Goal: Task Accomplishment & Management: Complete application form

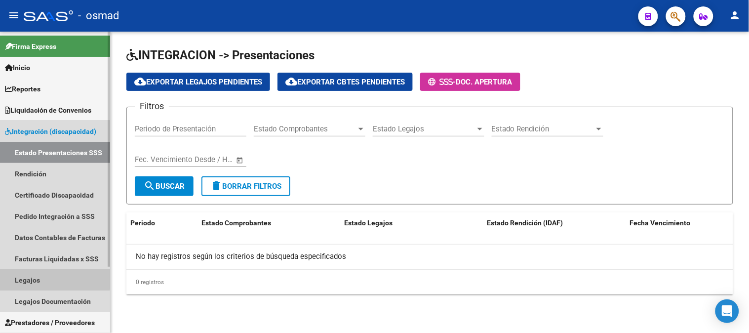
click at [30, 274] on link "Legajos" at bounding box center [55, 279] width 110 height 21
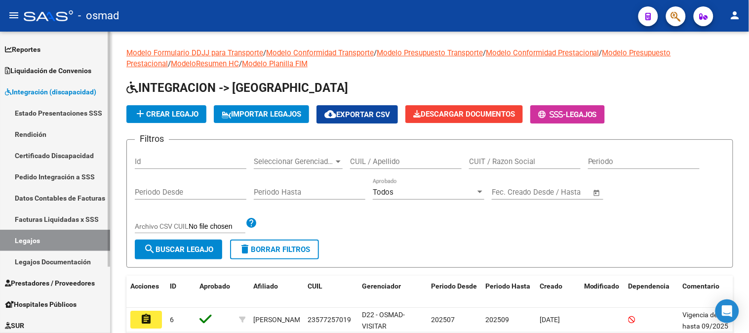
scroll to position [84, 0]
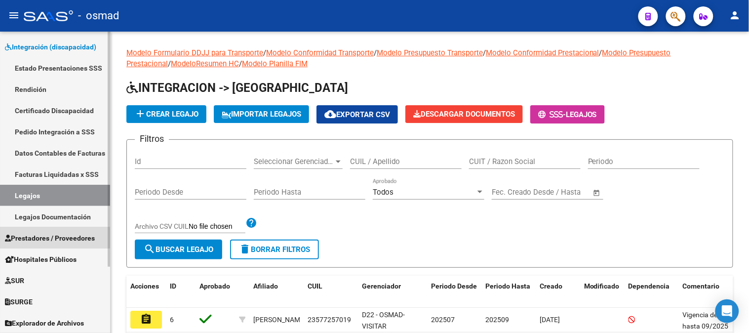
click at [52, 238] on span "Prestadores / Proveedores" at bounding box center [50, 238] width 90 height 11
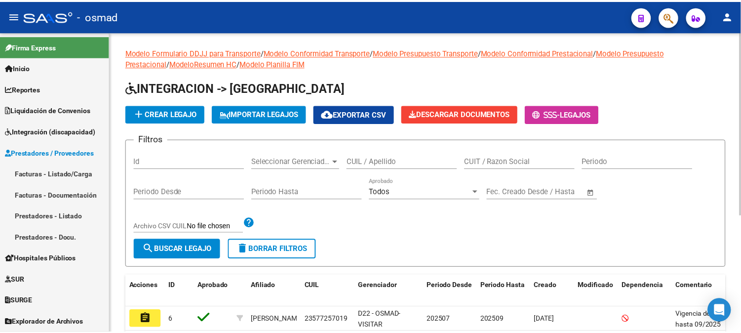
scroll to position [0, 0]
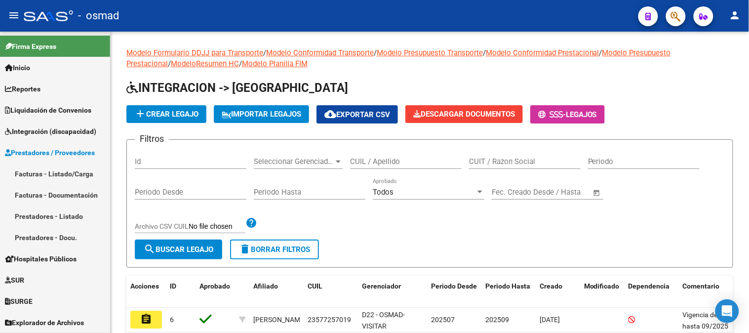
click at [75, 168] on link "Facturas - Listado/Carga" at bounding box center [55, 173] width 110 height 21
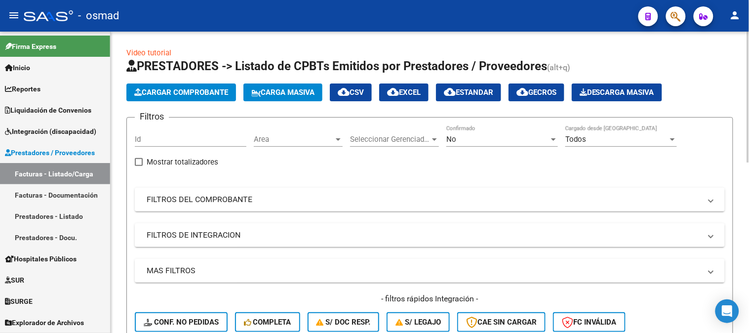
click at [204, 88] on span "Cargar Comprobante" at bounding box center [181, 92] width 94 height 9
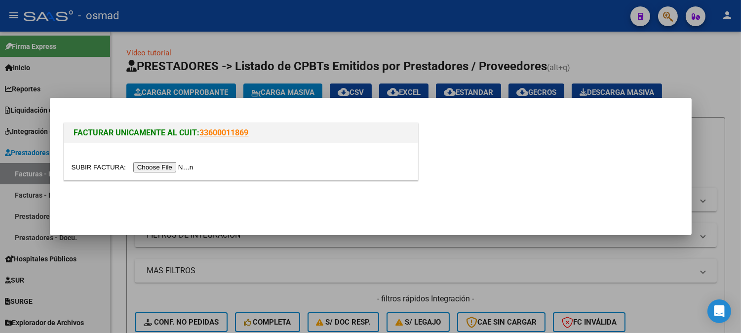
click at [170, 169] on input "file" at bounding box center [134, 167] width 125 height 10
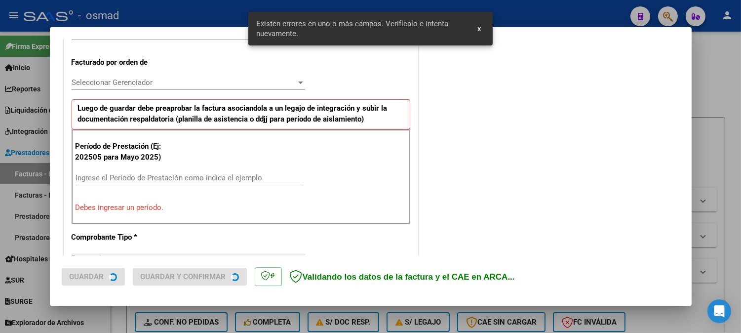
scroll to position [285, 0]
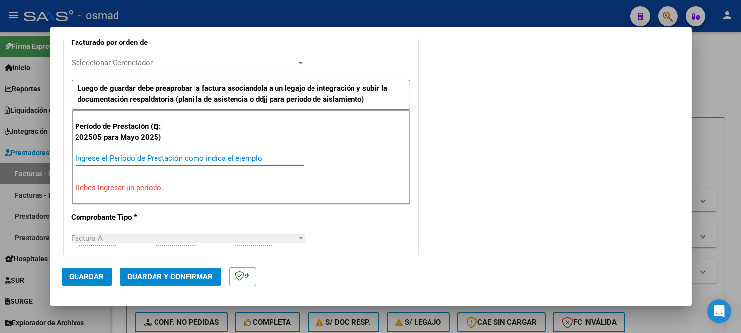
click at [129, 154] on input "Ingrese el Período de Prestación como indica el ejemplo" at bounding box center [190, 158] width 228 height 9
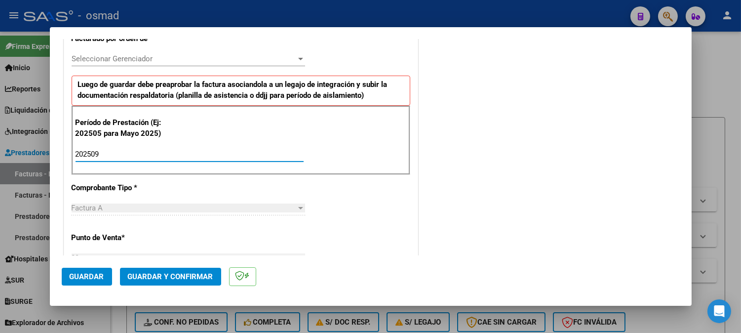
scroll to position [264, 0]
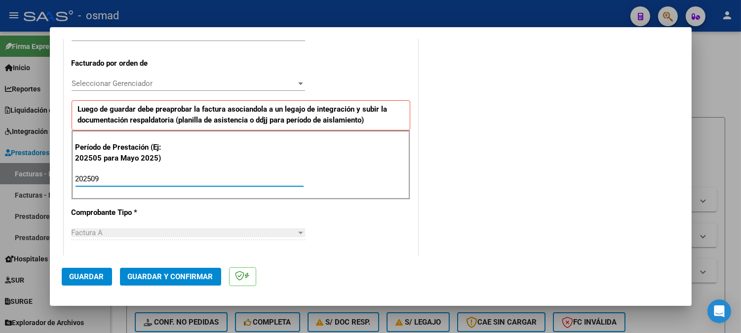
type input "202509"
click at [86, 276] on span "Guardar" at bounding box center [87, 276] width 35 height 9
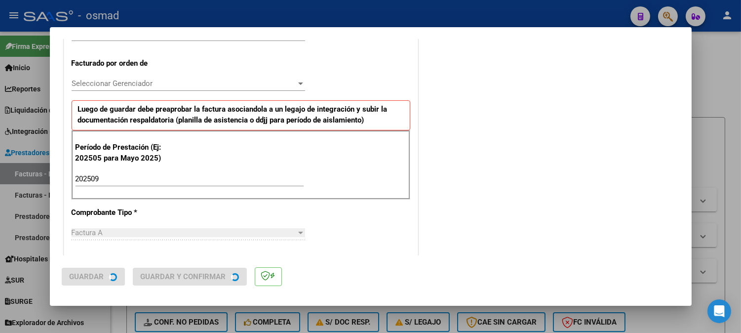
scroll to position [0, 0]
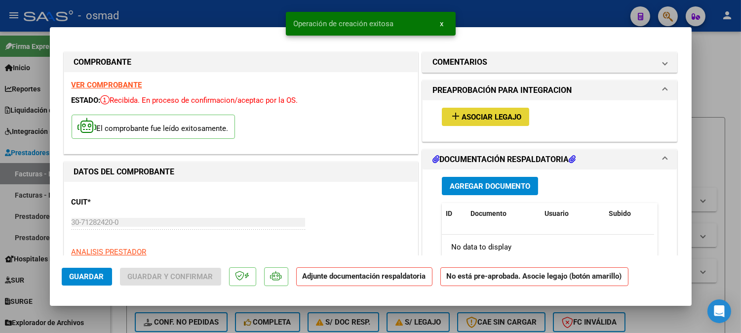
click at [453, 117] on mat-icon "add" at bounding box center [456, 116] width 12 height 12
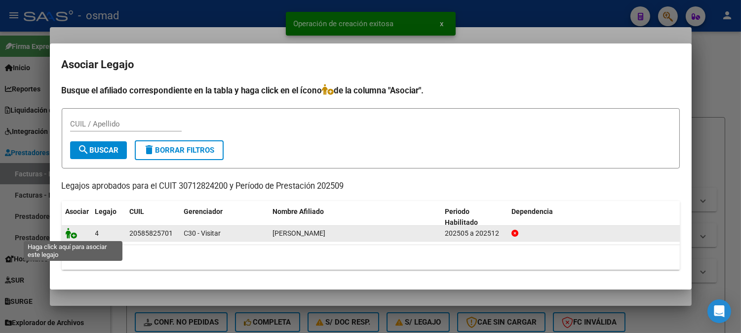
click at [73, 234] on icon at bounding box center [72, 233] width 12 height 11
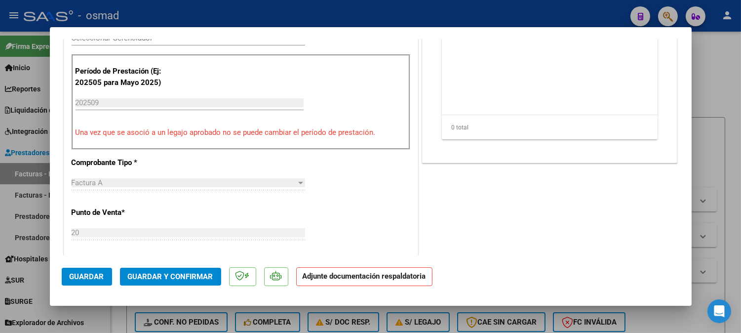
scroll to position [164, 0]
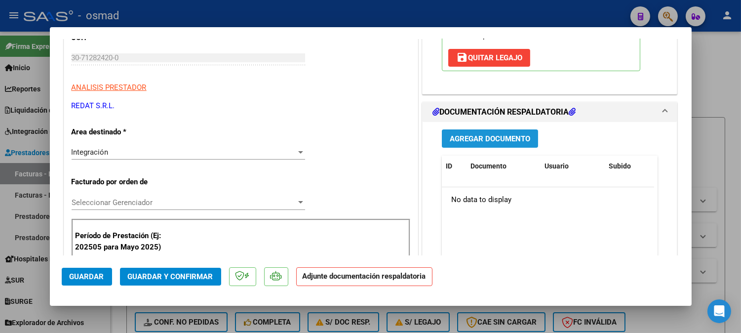
click at [491, 140] on span "Agregar Documento" at bounding box center [490, 138] width 80 height 9
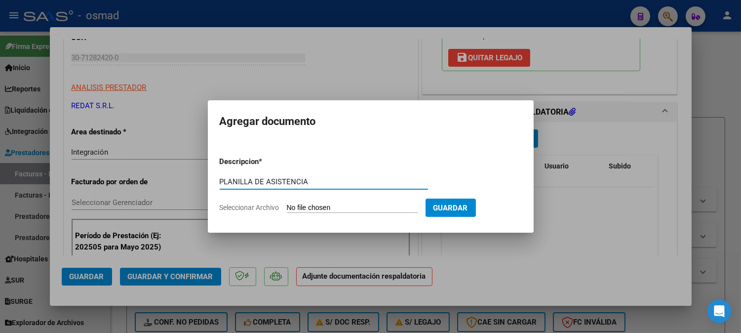
type input "PLANILLA DE ASISTENCIA"
click at [382, 208] on input "Seleccionar Archivo" at bounding box center [352, 207] width 131 height 9
type input "C:\fakepath\PA_30712824200_001_00020_00019339.pdf"
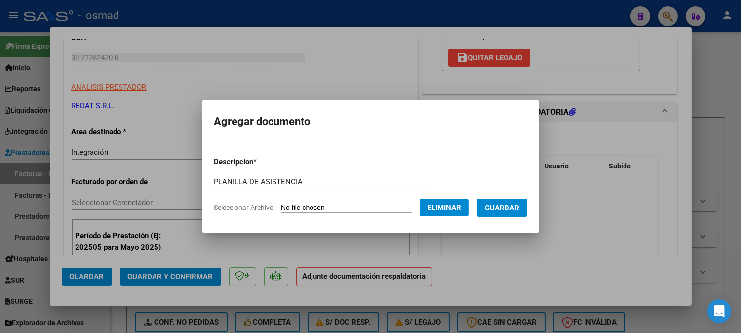
click at [518, 203] on span "Guardar" at bounding box center [502, 207] width 35 height 9
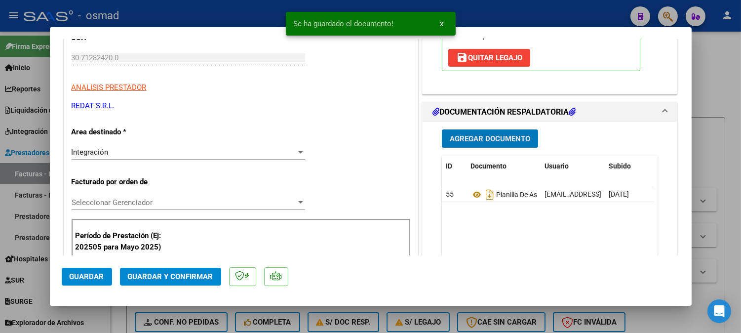
click at [73, 278] on span "Guardar" at bounding box center [87, 276] width 35 height 9
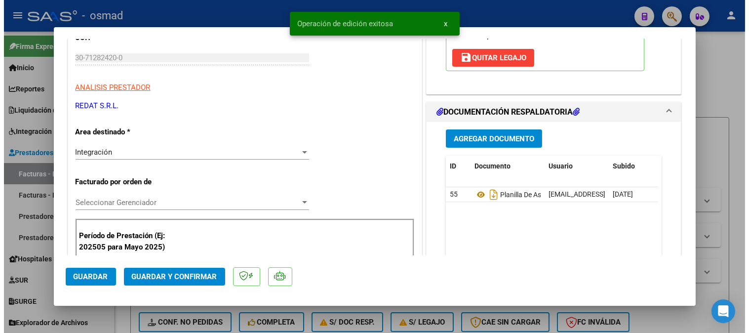
scroll to position [0, 0]
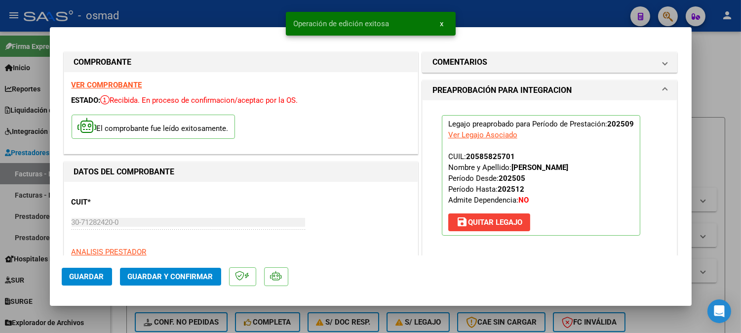
click at [717, 116] on div at bounding box center [370, 166] width 741 height 333
type input "$ 0,00"
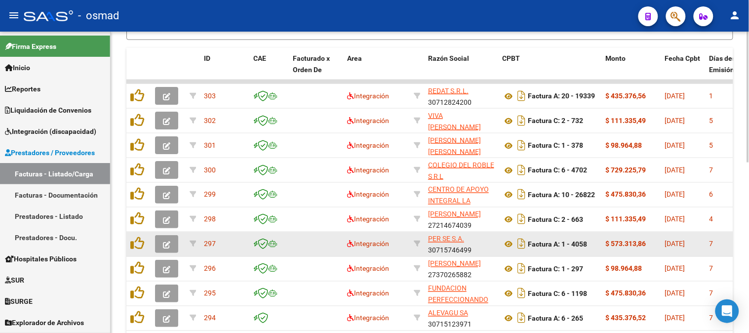
scroll to position [329, 0]
